Goal: Task Accomplishment & Management: Use online tool/utility

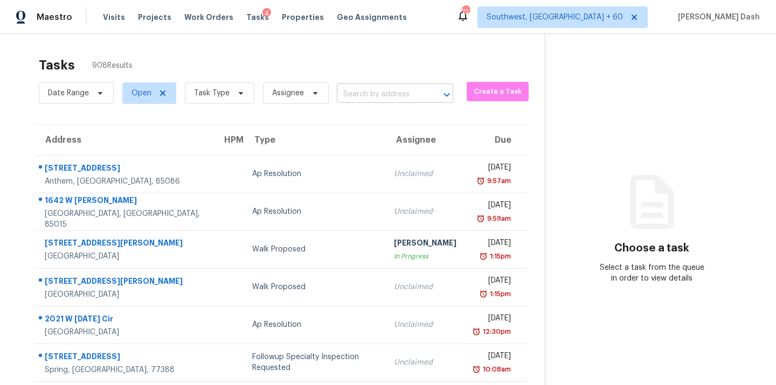
click at [366, 92] on input "text" at bounding box center [380, 94] width 86 height 17
paste input "[STREET_ADDRESS]"
type input "[STREET_ADDRESS]"
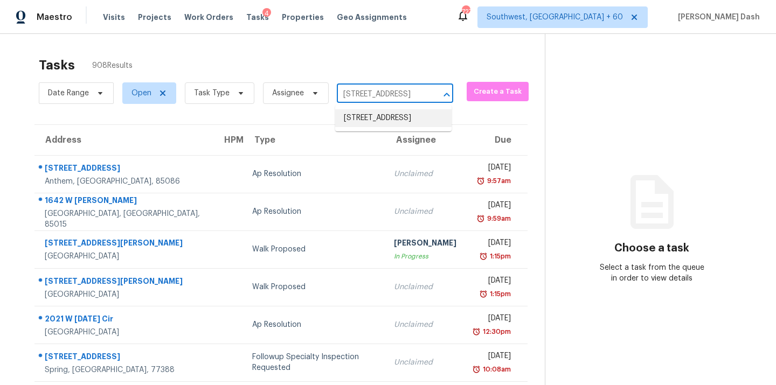
click at [366, 116] on li "[STREET_ADDRESS]" at bounding box center [393, 118] width 116 height 18
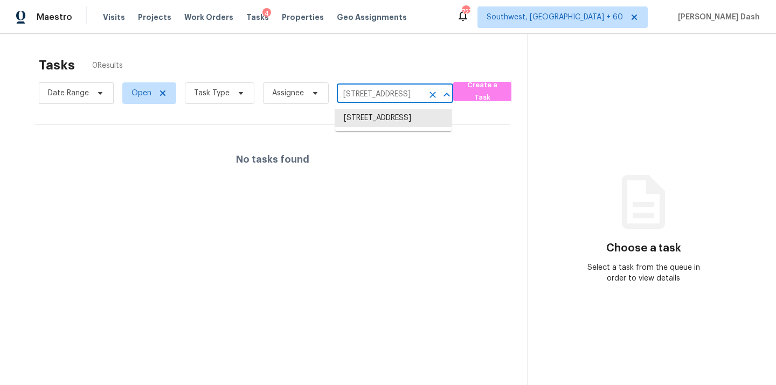
click at [355, 93] on input "[STREET_ADDRESS]" at bounding box center [380, 94] width 86 height 17
paste input "[STREET_ADDRESS]"
type input "[STREET_ADDRESS]"
click at [357, 120] on li "[STREET_ADDRESS]" at bounding box center [393, 118] width 116 height 18
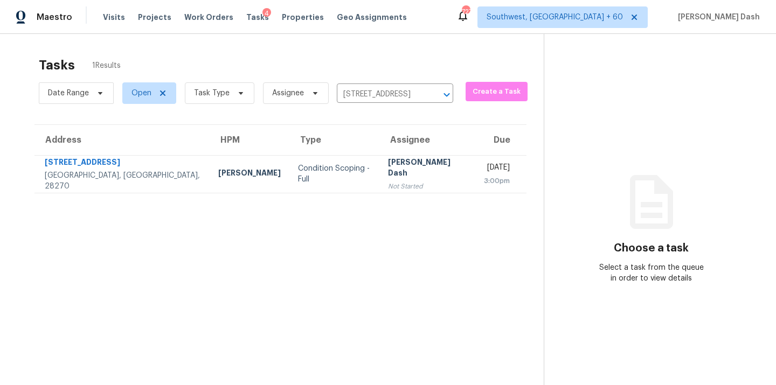
click at [289, 157] on td "Condition Scoping - Full" at bounding box center [334, 174] width 90 height 38
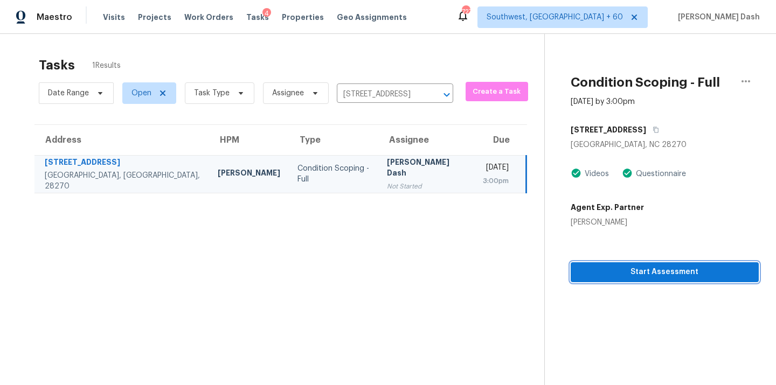
click at [628, 268] on span "Start Assessment" at bounding box center [664, 272] width 171 height 13
